Goal: Information Seeking & Learning: Understand process/instructions

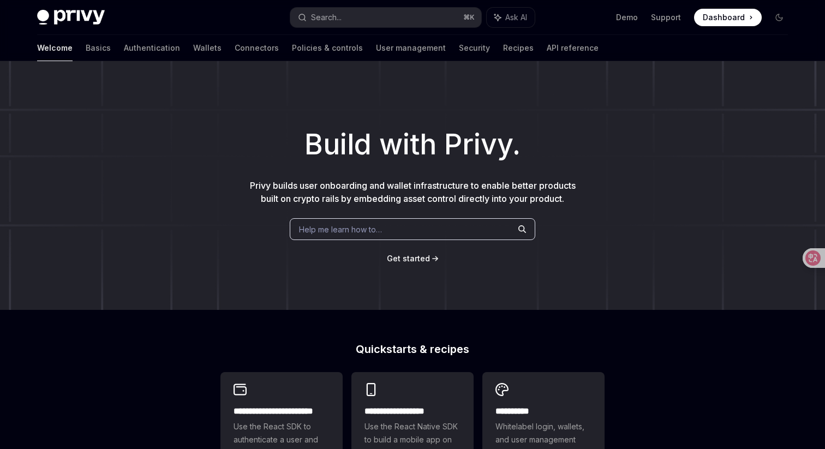
scroll to position [194, 0]
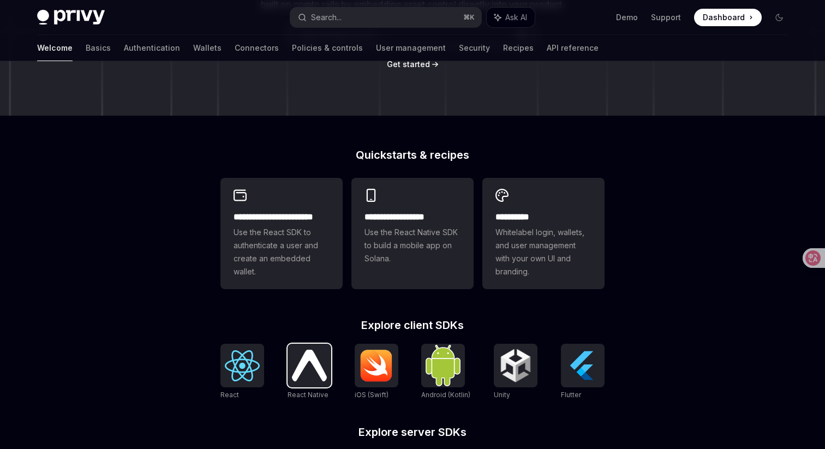
click at [316, 374] on img at bounding box center [309, 365] width 35 height 31
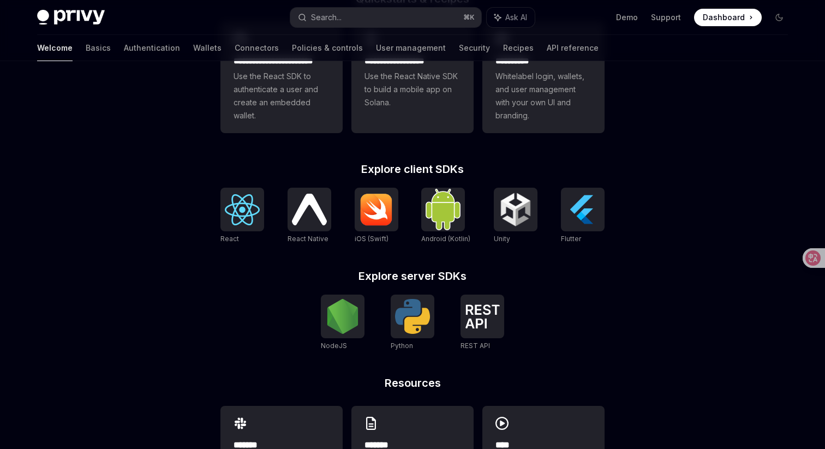
scroll to position [418, 0]
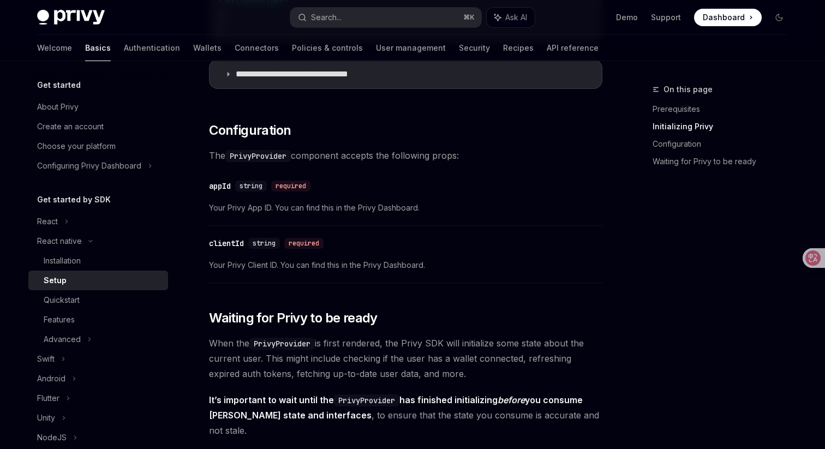
scroll to position [567, 0]
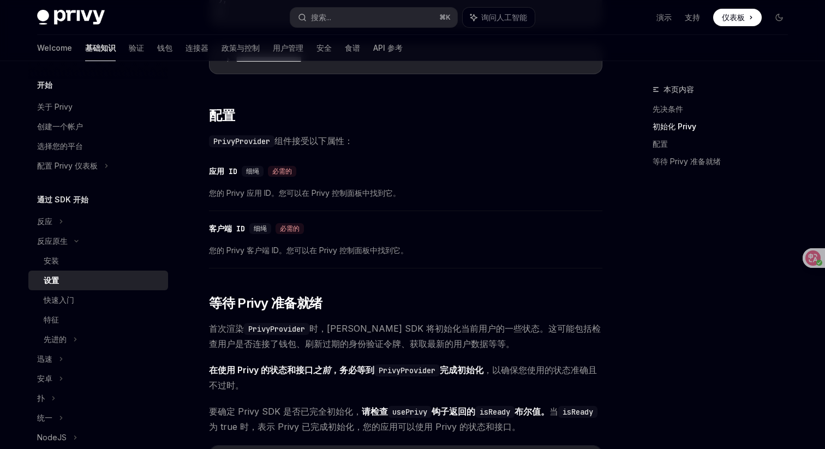
click at [728, 285] on div "本页内容 先决条件 初始化 Privy 配置 等待 Privy 准备就绪" at bounding box center [714, 266] width 166 height 366
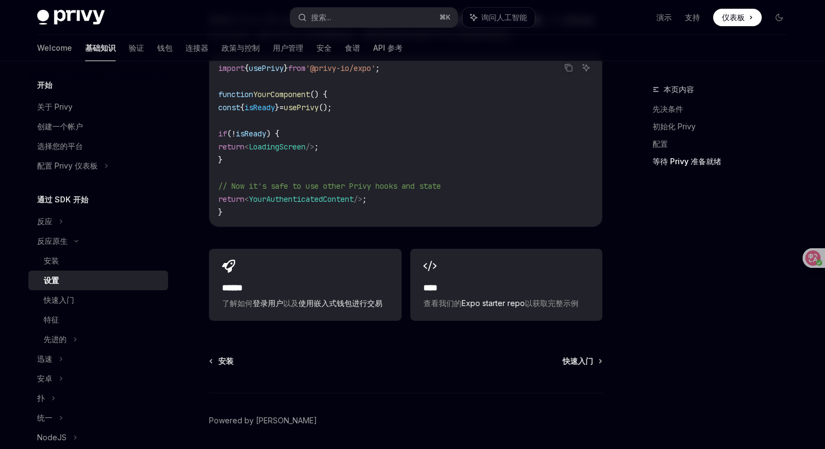
scroll to position [1002, 0]
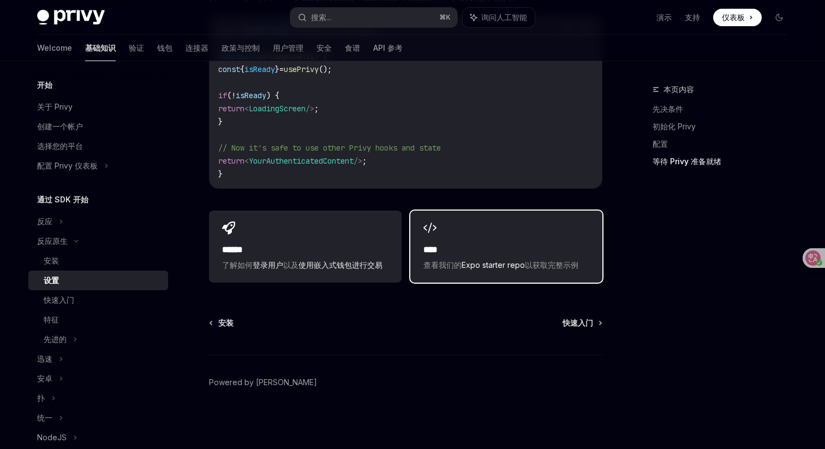
click at [493, 240] on div "**** 查看我们的 Expo starter repo 以获取完整示例" at bounding box center [506, 247] width 192 height 72
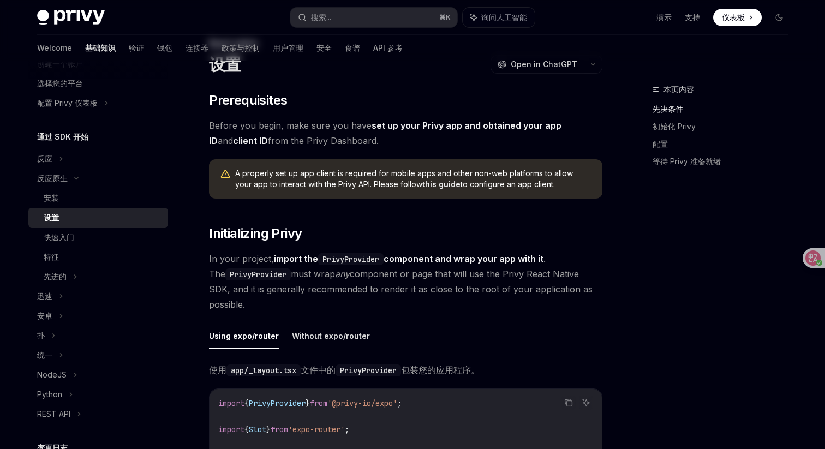
scroll to position [0, 0]
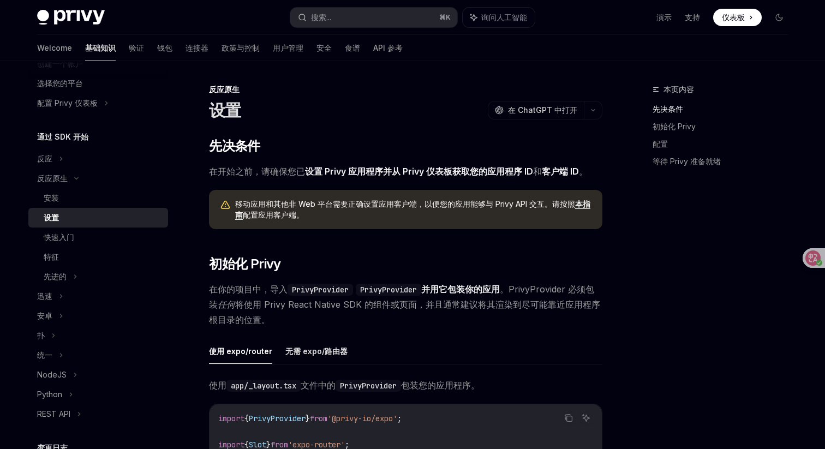
click at [405, 323] on span "在你的项目中，导入 PrivyProvider PrivyProvider 并用它包装你的应用 。PrivyProvider 必须包装 任何 将使用 Priv…" at bounding box center [405, 304] width 393 height 46
click at [533, 171] on link "设置 Privy 应用程序并从 Privy 仪表板获取您的应用程序 ID" at bounding box center [419, 171] width 228 height 11
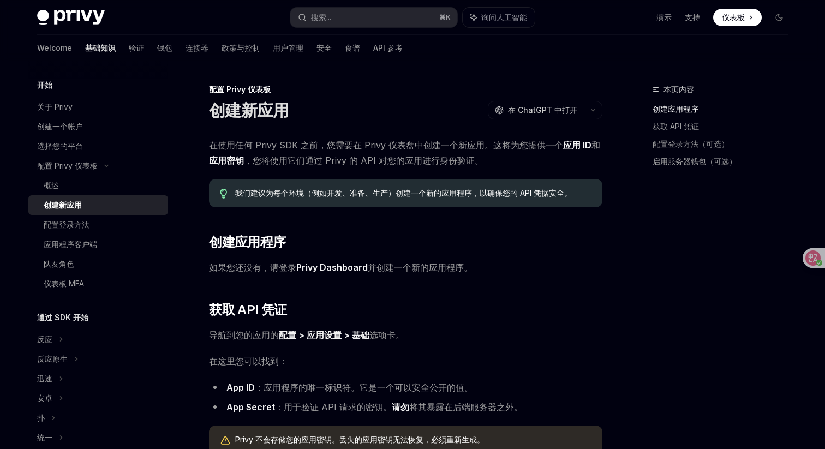
click at [349, 269] on link "Privy Dashboard" at bounding box center [331, 267] width 71 height 11
click at [614, 242] on div "本页内容 创建应用程序 获取 API 凭证 配置登录方法（可选） 启用服务器钱包（可选） 配置 Privy 仪表板 创建新应用 OpenAI 在 ChatGP…" at bounding box center [412, 435] width 768 height 748
click at [550, 243] on h2 "​ 创建应用程序" at bounding box center [405, 241] width 393 height 17
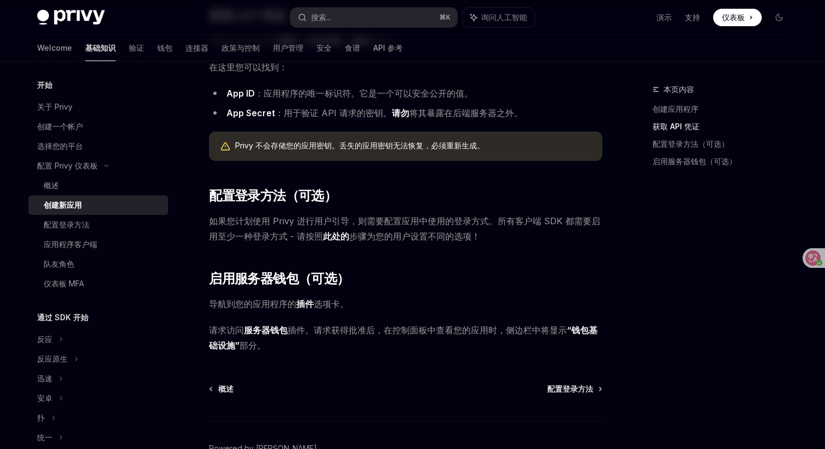
scroll to position [360, 0]
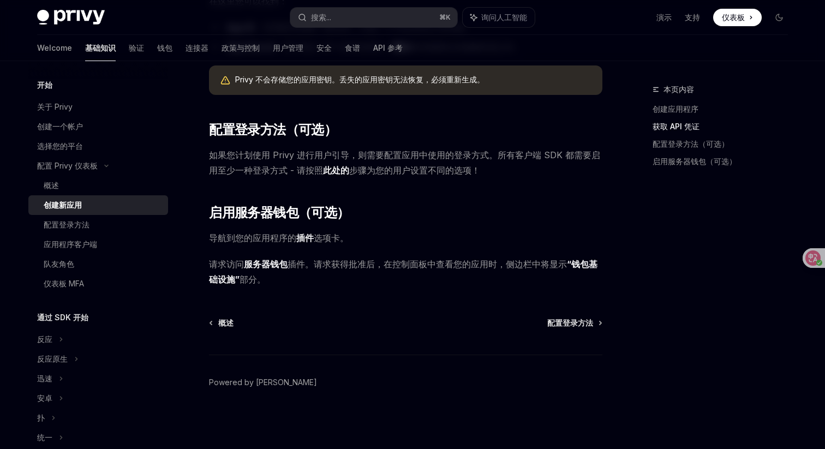
click at [595, 328] on div "概述 配置登录方法 Powered by Mintlify" at bounding box center [405, 382] width 393 height 131
